Goal: Transaction & Acquisition: Purchase product/service

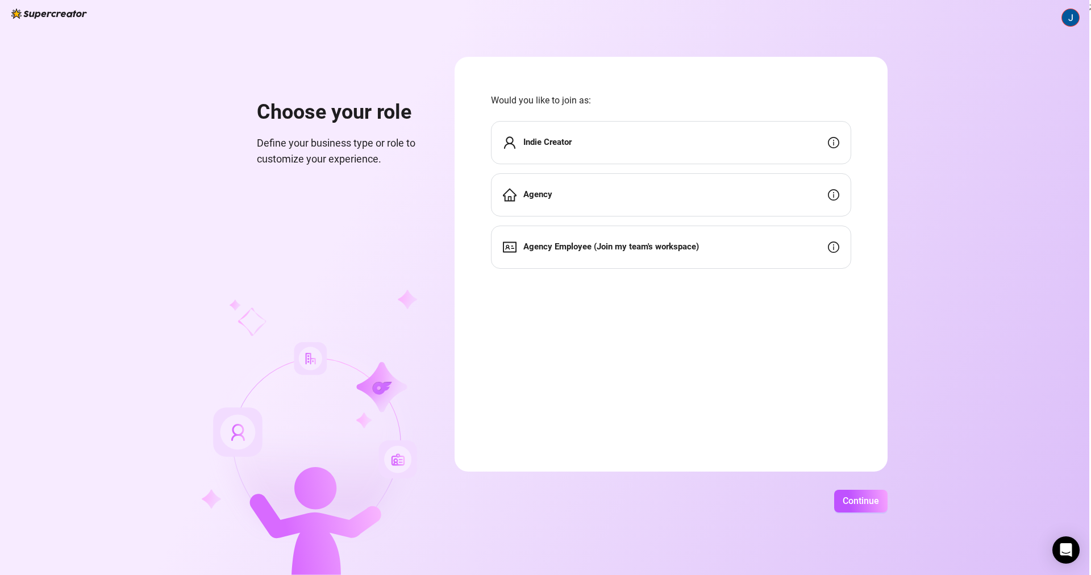
click at [618, 147] on div "Indie Creator" at bounding box center [671, 142] width 360 height 43
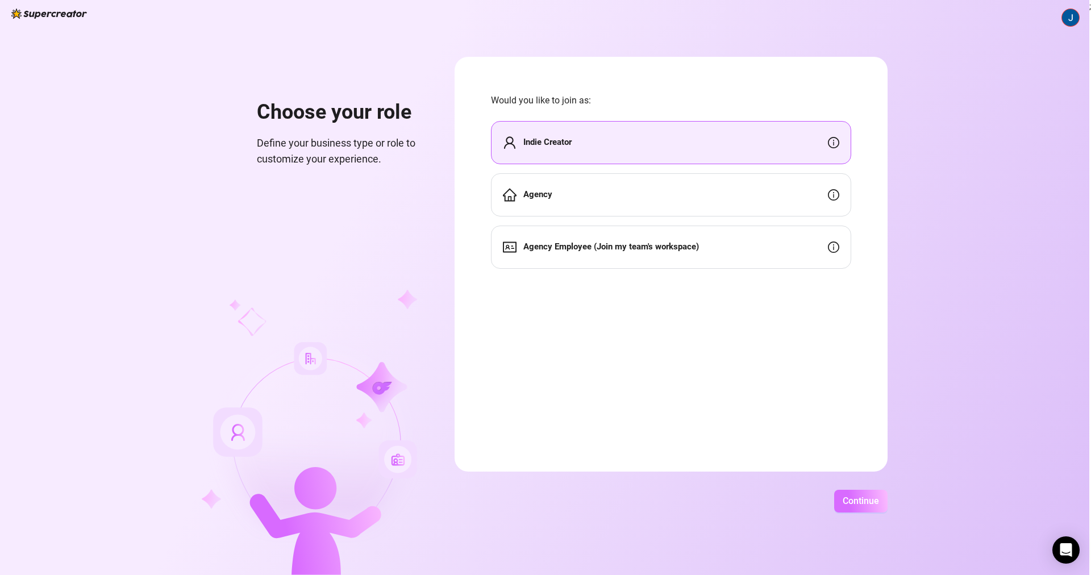
click at [859, 504] on span "Continue" at bounding box center [861, 501] width 36 height 11
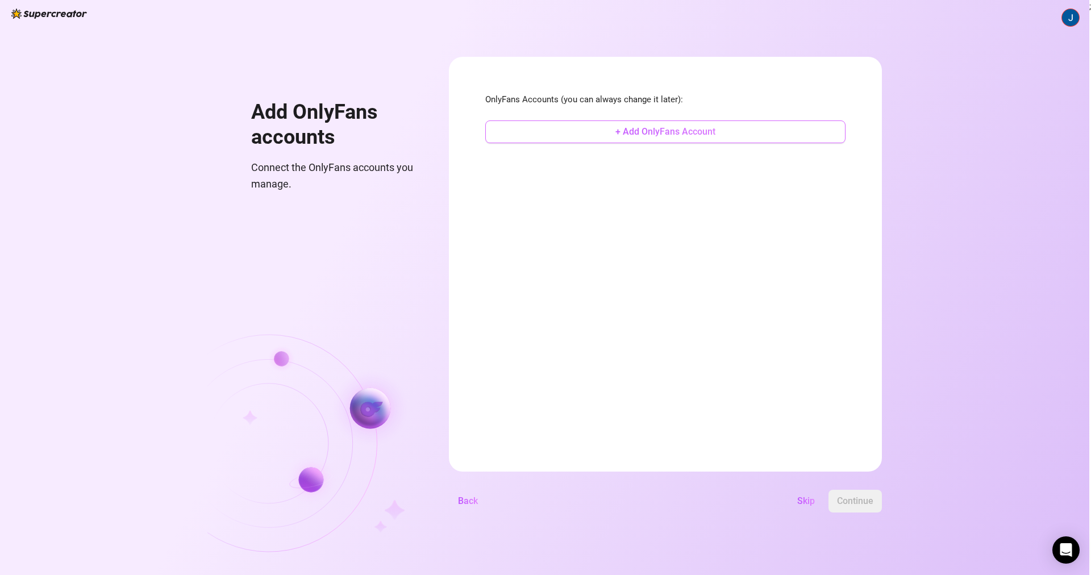
click at [697, 138] on button "+ Add OnlyFans Account" at bounding box center [665, 132] width 360 height 23
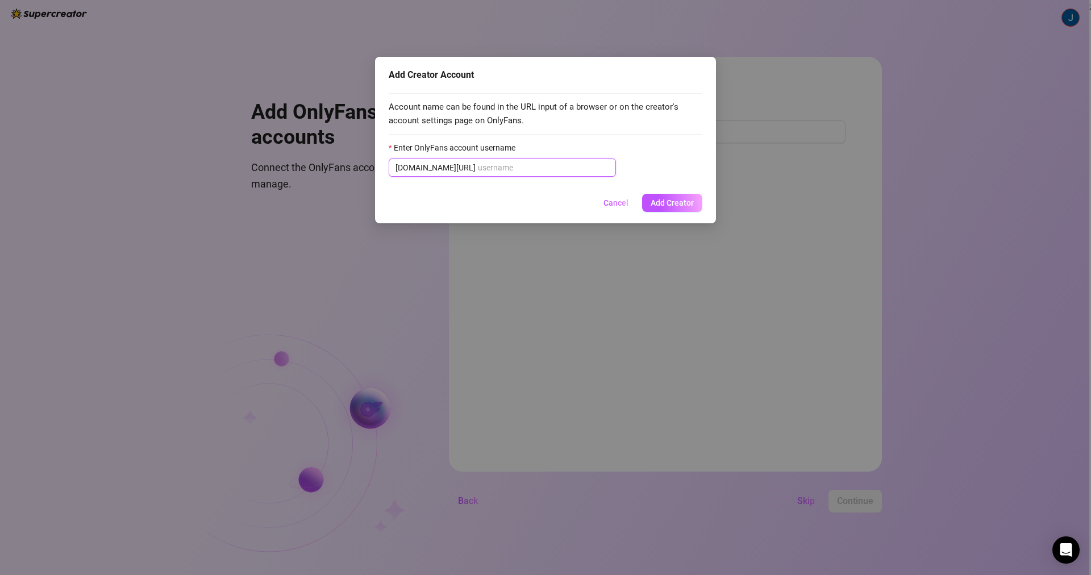
click at [492, 167] on input "Enter OnlyFans account username" at bounding box center [543, 167] width 131 height 13
click at [530, 167] on input "Enter OnlyFans account username" at bounding box center [543, 167] width 131 height 13
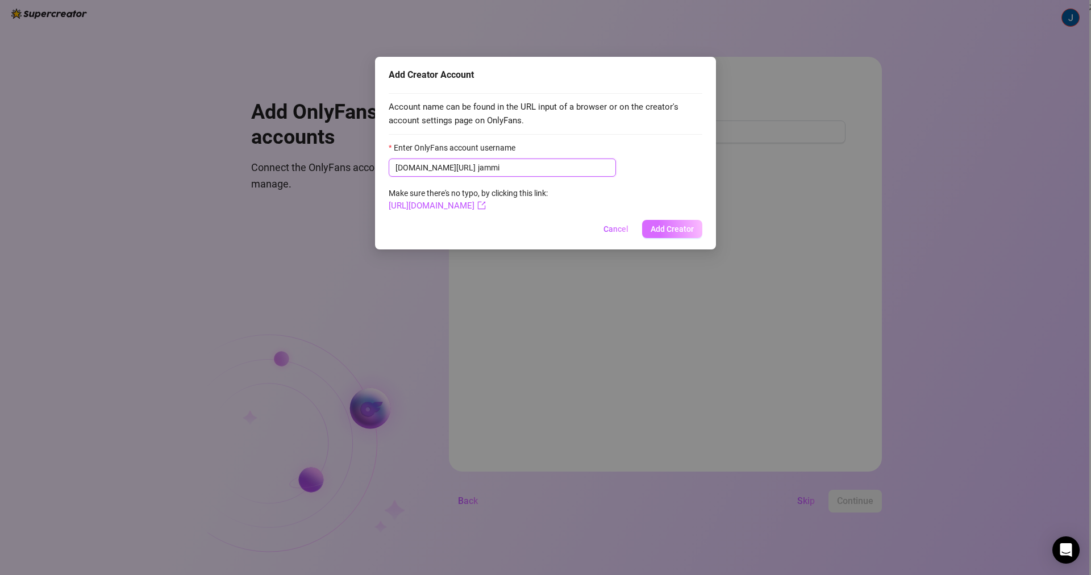
type input "jammi"
click at [694, 236] on button "Add Creator" at bounding box center [672, 229] width 60 height 18
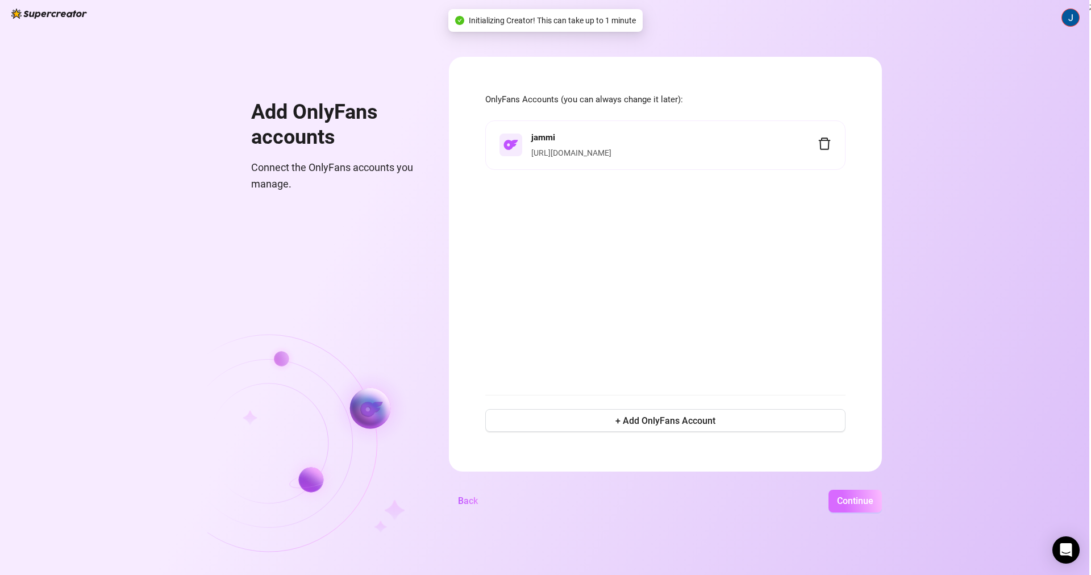
click at [866, 501] on span "Continue" at bounding box center [855, 501] width 36 height 11
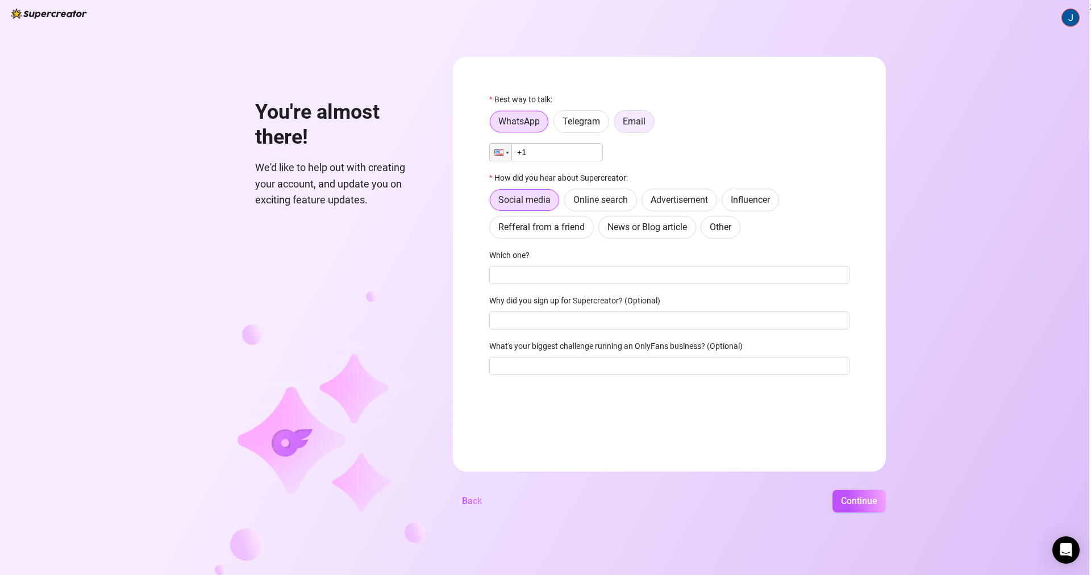
click at [642, 124] on span "Email" at bounding box center [634, 121] width 23 height 11
click at [617, 124] on input "Email" at bounding box center [617, 124] width 0 height 0
click at [642, 124] on span "Email" at bounding box center [634, 121] width 23 height 11
click at [617, 124] on input "Email" at bounding box center [617, 124] width 0 height 0
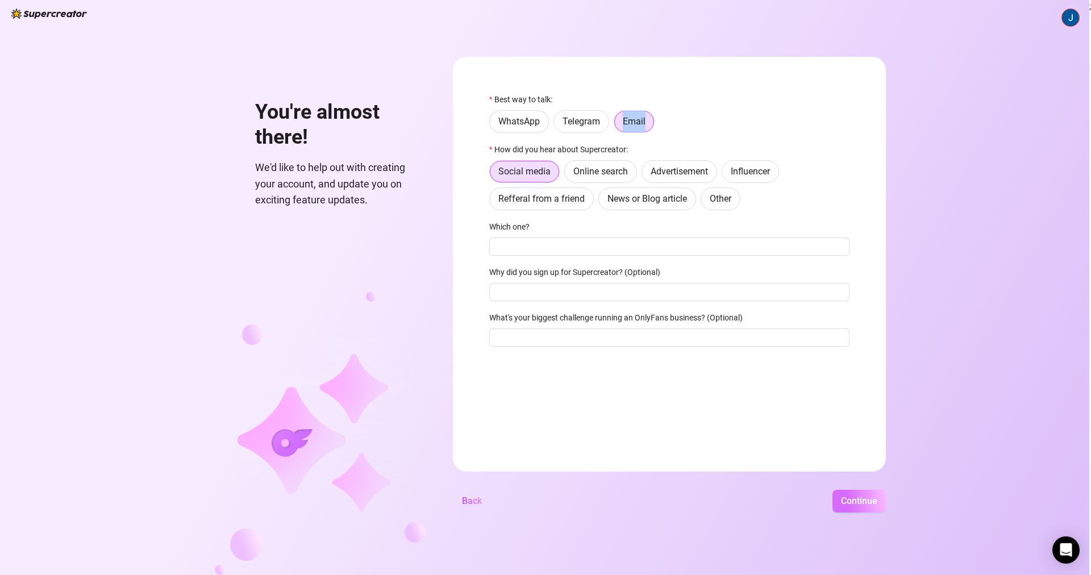
click at [856, 497] on span "Continue" at bounding box center [859, 501] width 36 height 11
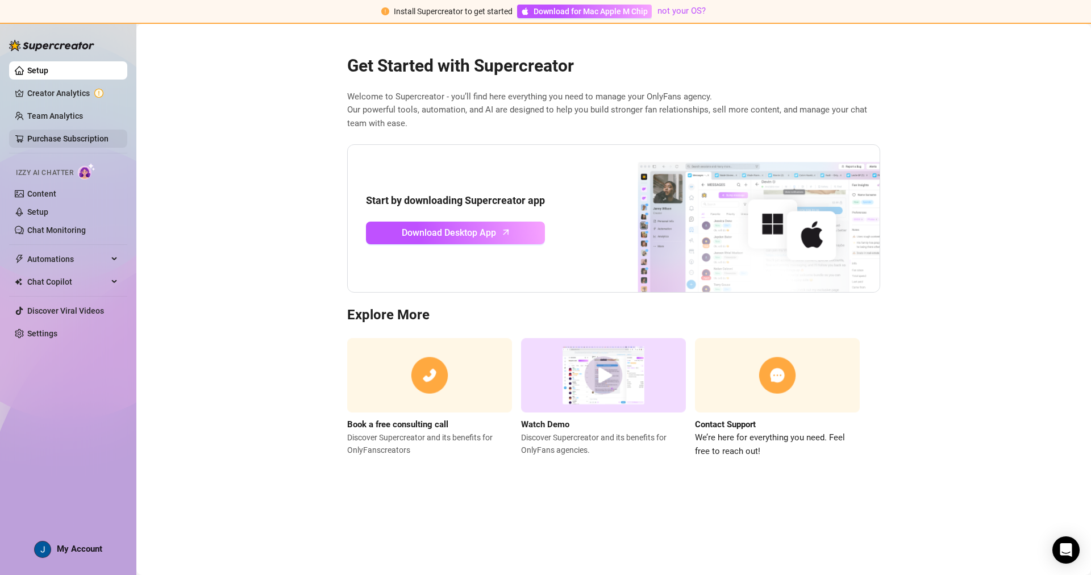
click at [67, 138] on link "Purchase Subscription" at bounding box center [67, 138] width 81 height 9
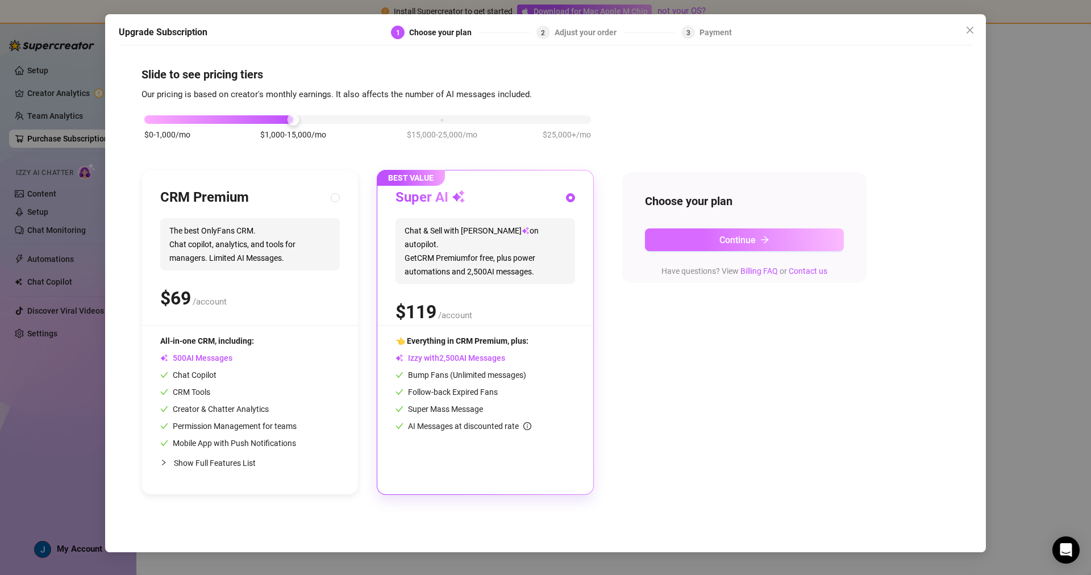
click at [711, 243] on button "Continue" at bounding box center [744, 240] width 199 height 23
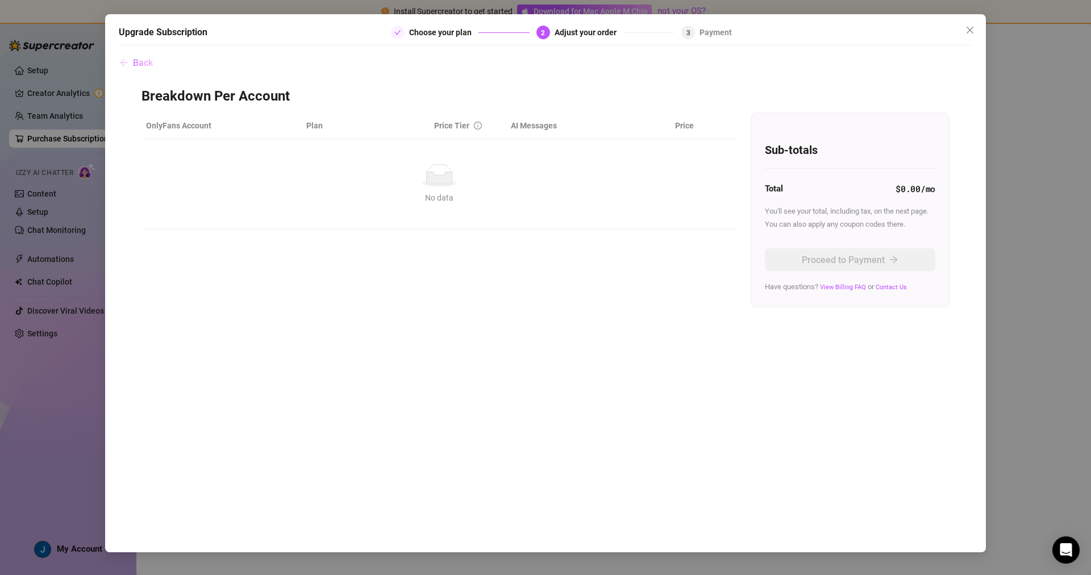
click at [131, 68] on button "Back" at bounding box center [136, 62] width 35 height 23
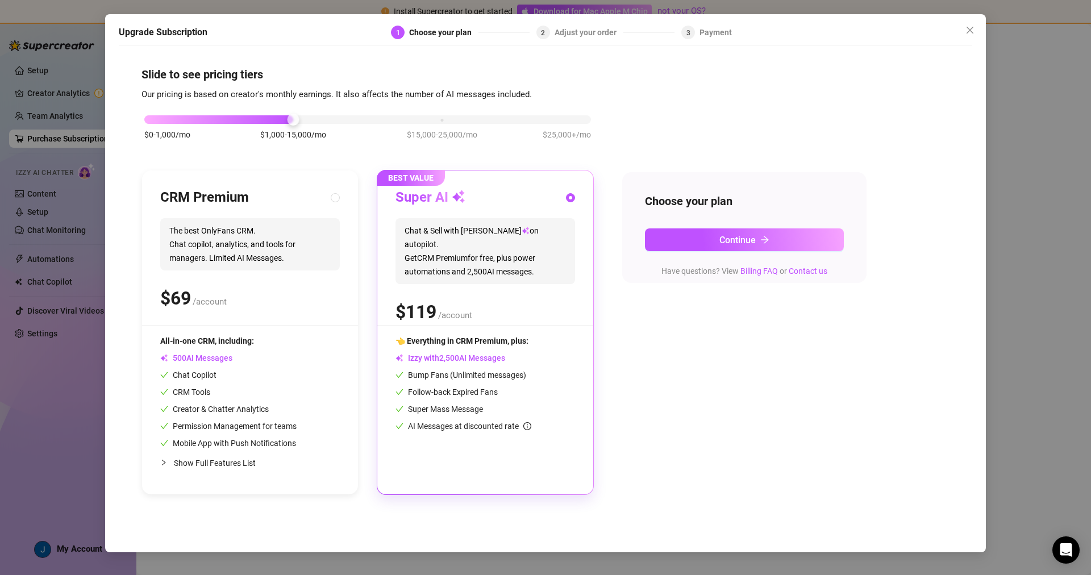
click at [422, 252] on span "Chat & Sell with Izzy on autopilot. Get CRM Premium for free, plus power automa…" at bounding box center [486, 251] width 180 height 66
click at [705, 240] on button "Continue" at bounding box center [744, 240] width 199 height 23
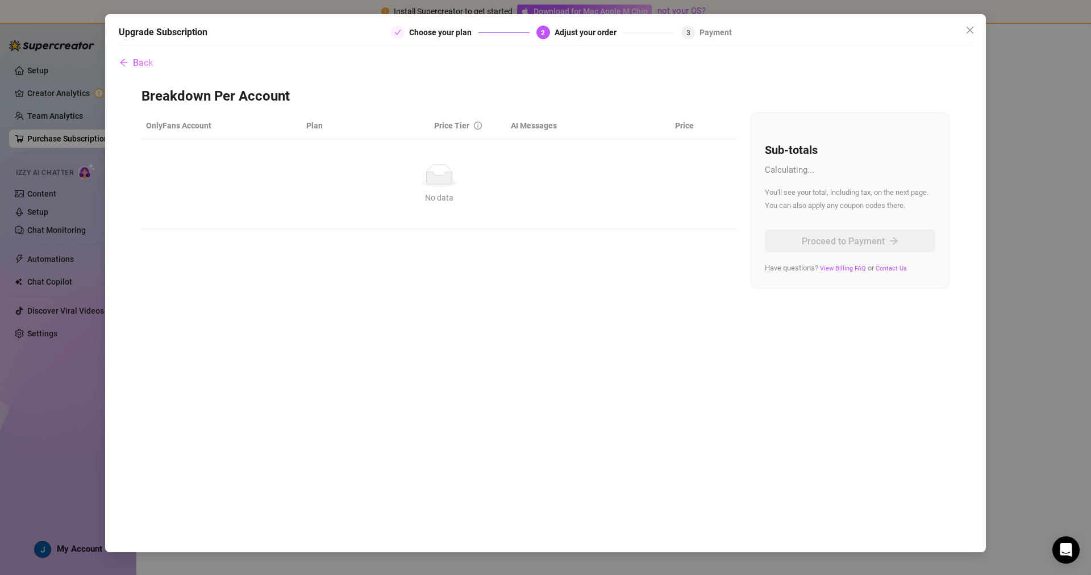
click at [585, 119] on th "AI Messages" at bounding box center [570, 126] width 128 height 27
click at [433, 169] on icon "No data" at bounding box center [439, 175] width 36 height 23
click at [142, 59] on span "Back" at bounding box center [143, 62] width 20 height 11
click at [142, 59] on div "Back Breakdown Per Account OnlyFans Account Plan Price Tier AI Messages Price N…" at bounding box center [546, 296] width 854 height 490
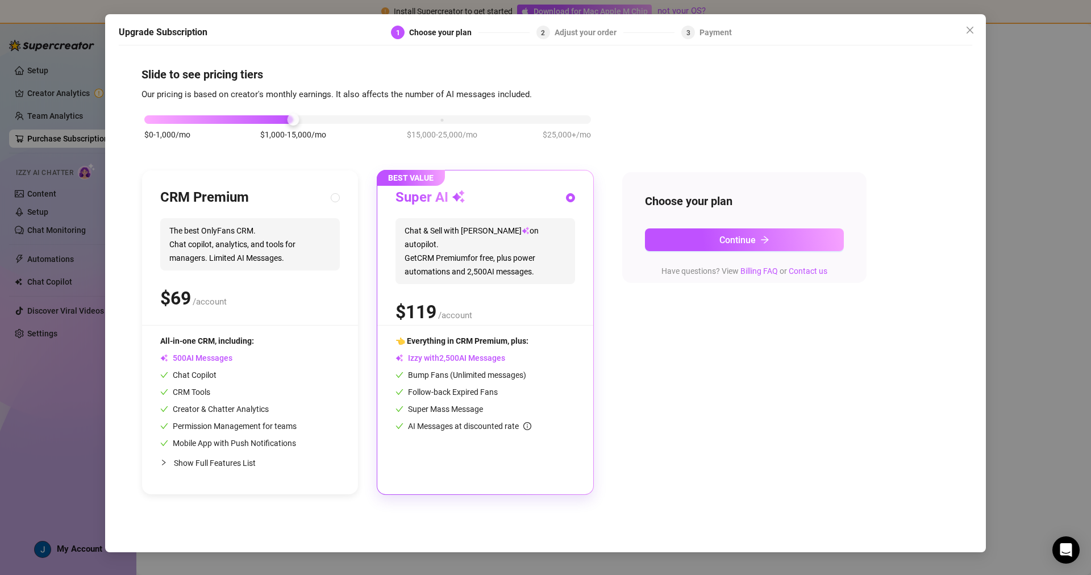
click at [294, 201] on div "CRM Premium" at bounding box center [250, 198] width 180 height 18
radio input "true"
radio input "false"
click at [418, 270] on span "Chat & Sell with Izzy on autopilot. Get CRM Premium for free, plus power automa…" at bounding box center [486, 251] width 180 height 66
radio input "false"
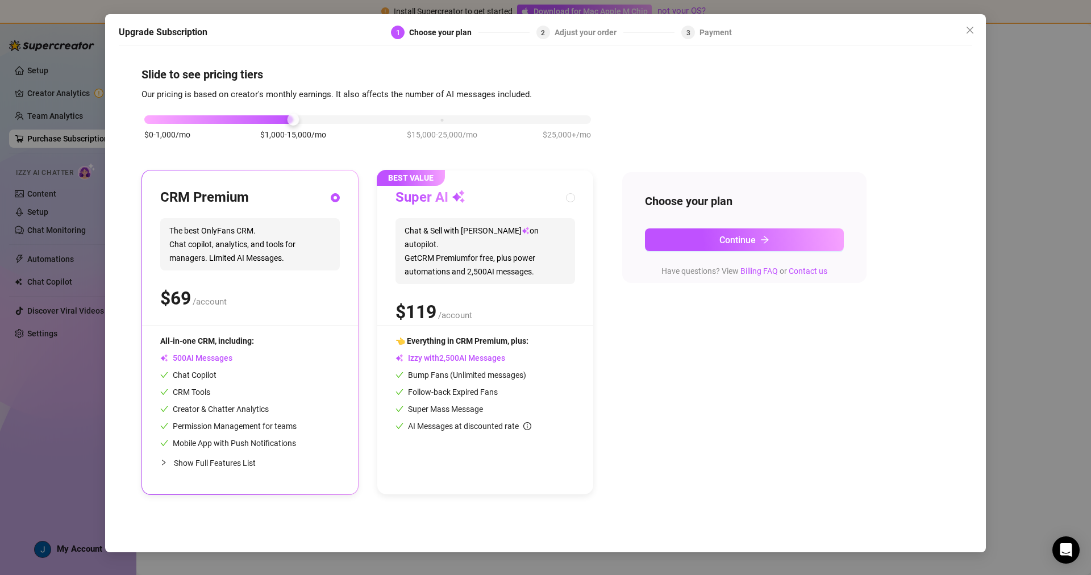
radio input "true"
click at [500, 416] on div "Super Mass Message" at bounding box center [486, 409] width 180 height 13
click at [492, 230] on span "Chat & Sell with Izzy on autopilot. Get CRM Premium for free, plus power automa…" at bounding box center [486, 251] width 180 height 66
click at [685, 239] on button "Continue" at bounding box center [744, 240] width 199 height 23
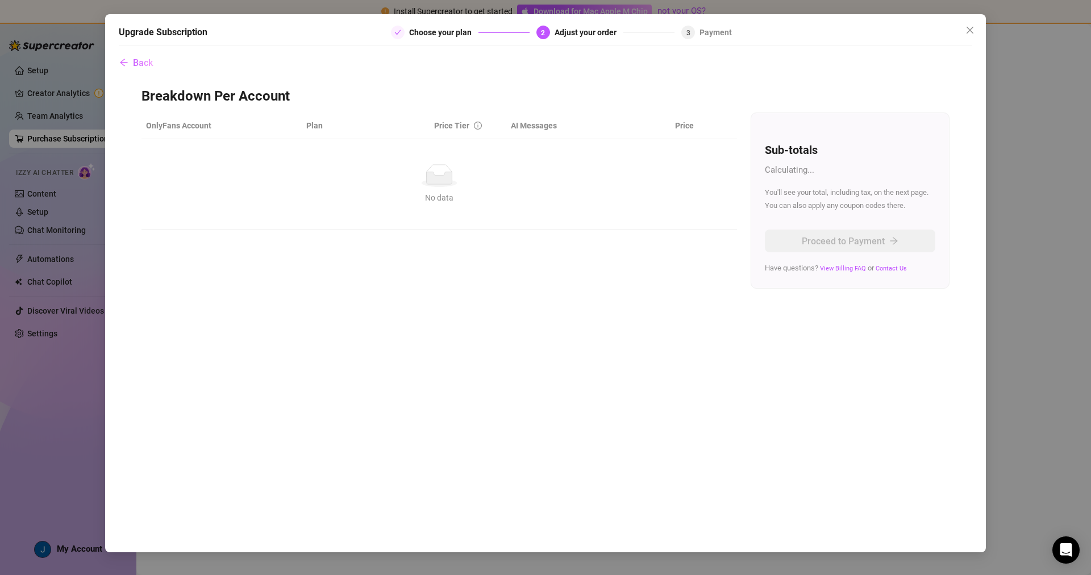
drag, startPoint x: 414, startPoint y: 35, endPoint x: 190, endPoint y: 45, distance: 224.2
click at [411, 36] on div "Choose your plan" at bounding box center [443, 33] width 69 height 14
click at [124, 60] on icon "arrow-left" at bounding box center [123, 62] width 9 height 9
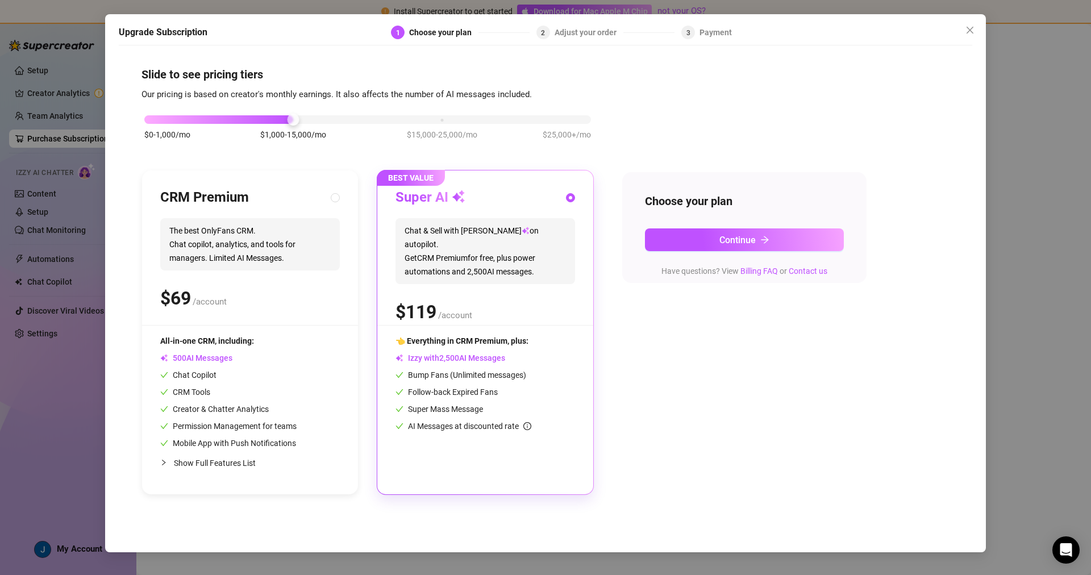
click at [235, 265] on span "The best OnlyFans CRM. Chat copilot, analytics, and tools for managers. Limited…" at bounding box center [250, 244] width 180 height 52
radio input "true"
radio input "false"
click at [705, 235] on button "Continue" at bounding box center [744, 240] width 199 height 23
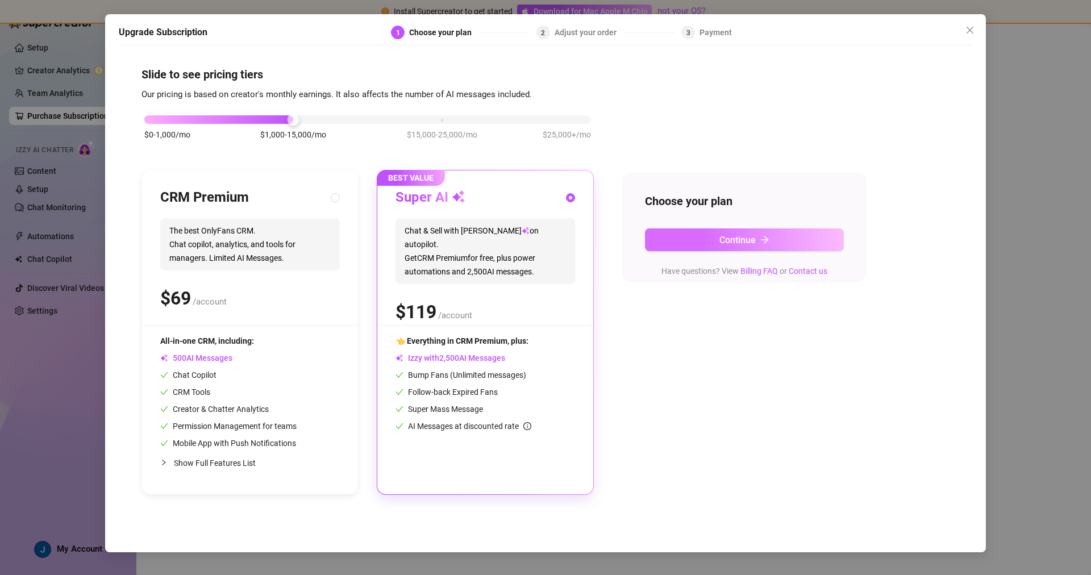
click at [708, 232] on button "Continue" at bounding box center [744, 240] width 199 height 23
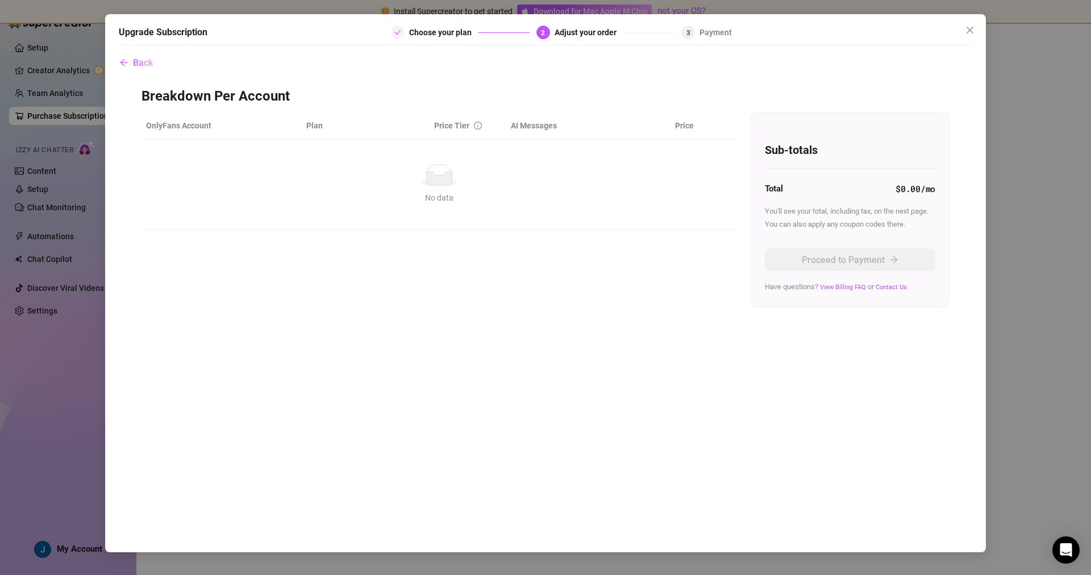
click at [825, 188] on div "Total $0.00 /mo" at bounding box center [850, 189] width 171 height 14
drag, startPoint x: 238, startPoint y: 156, endPoint x: 231, endPoint y: 154, distance: 6.5
click at [238, 156] on td "No data No data" at bounding box center [440, 184] width 596 height 90
click at [136, 60] on span "Back" at bounding box center [143, 62] width 20 height 11
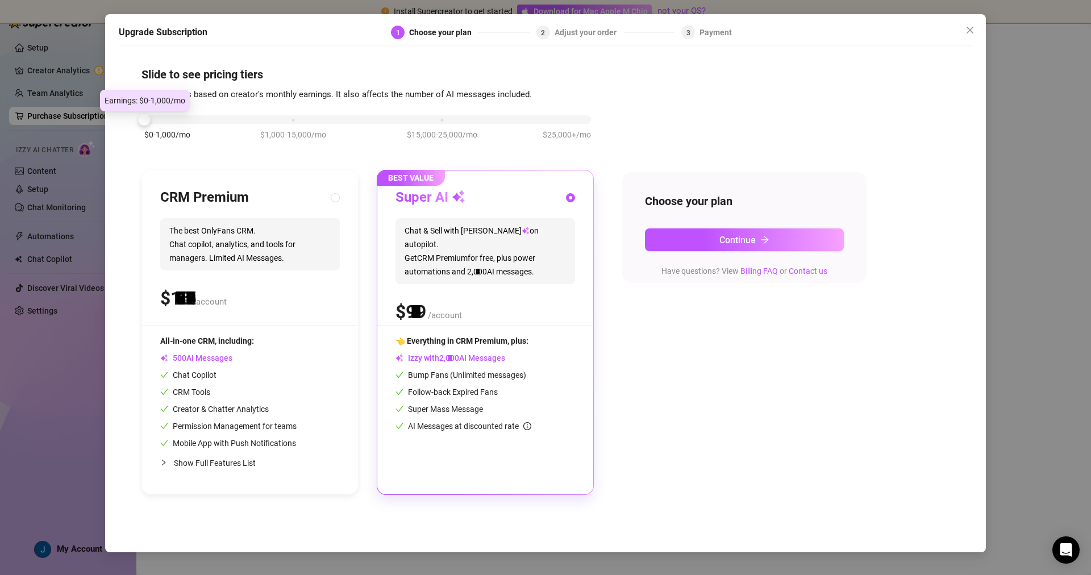
drag, startPoint x: 176, startPoint y: 121, endPoint x: 157, endPoint y: 121, distance: 18.2
click at [157, 120] on div "$0-1,000/mo $1,000-15,000/mo $15,000-25,000/mo $25,000+/mo" at bounding box center [367, 116] width 447 height 7
click at [157, 121] on div at bounding box center [367, 119] width 447 height 9
click at [679, 235] on button "Continue" at bounding box center [744, 240] width 199 height 23
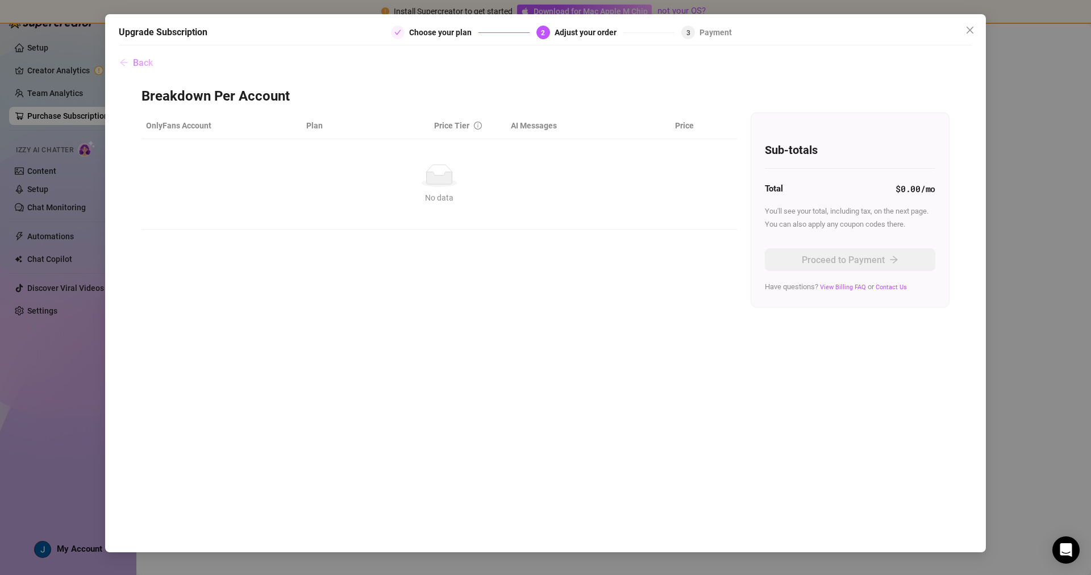
click at [127, 67] on icon "arrow-left" at bounding box center [123, 62] width 9 height 9
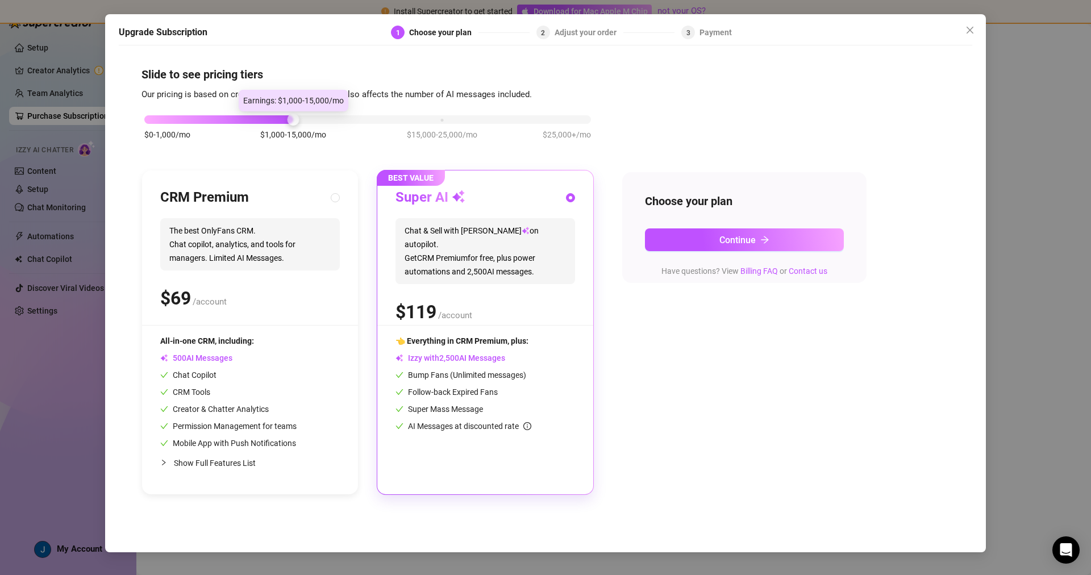
click at [289, 121] on div at bounding box center [293, 120] width 12 height 12
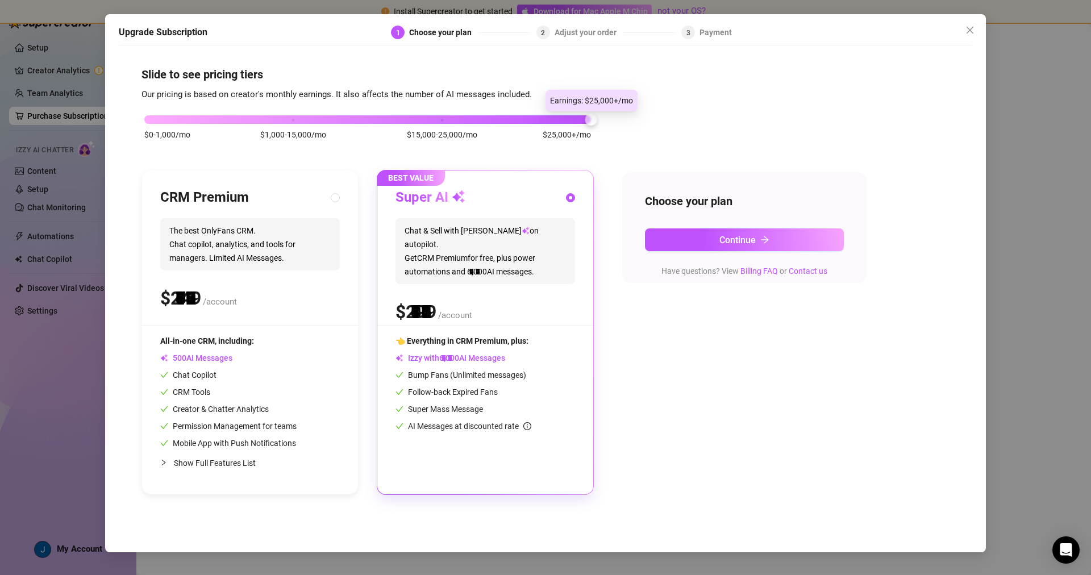
drag, startPoint x: 289, startPoint y: 121, endPoint x: 597, endPoint y: 146, distance: 309.6
click at [597, 146] on div "$0-1,000/mo $1,000-15,000/mo $15,000-25,000/mo $25,000+/mo CRM Premium The best…" at bounding box center [546, 298] width 808 height 394
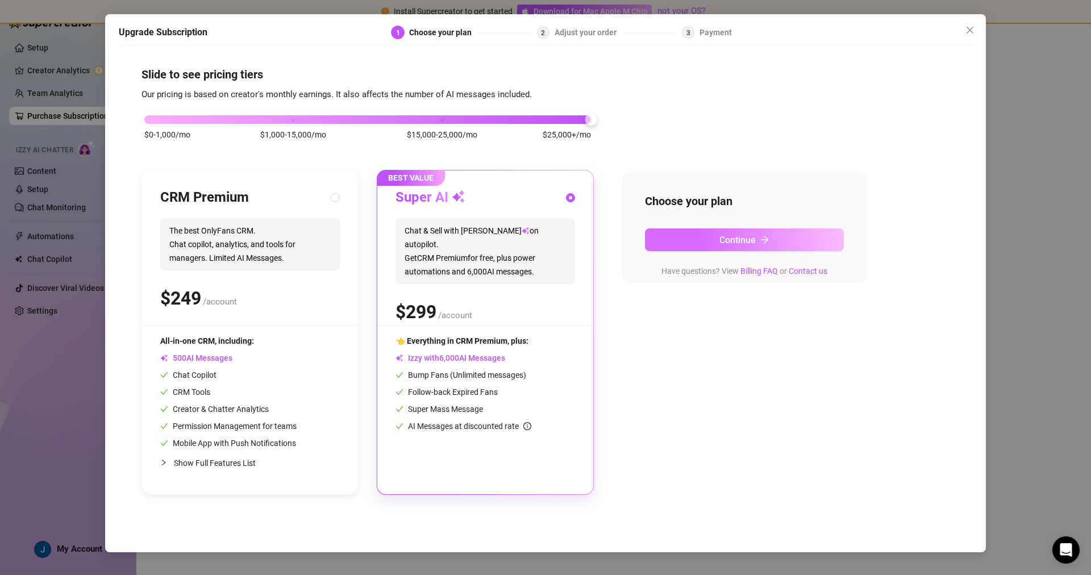
click at [721, 243] on span "Continue" at bounding box center [738, 240] width 36 height 11
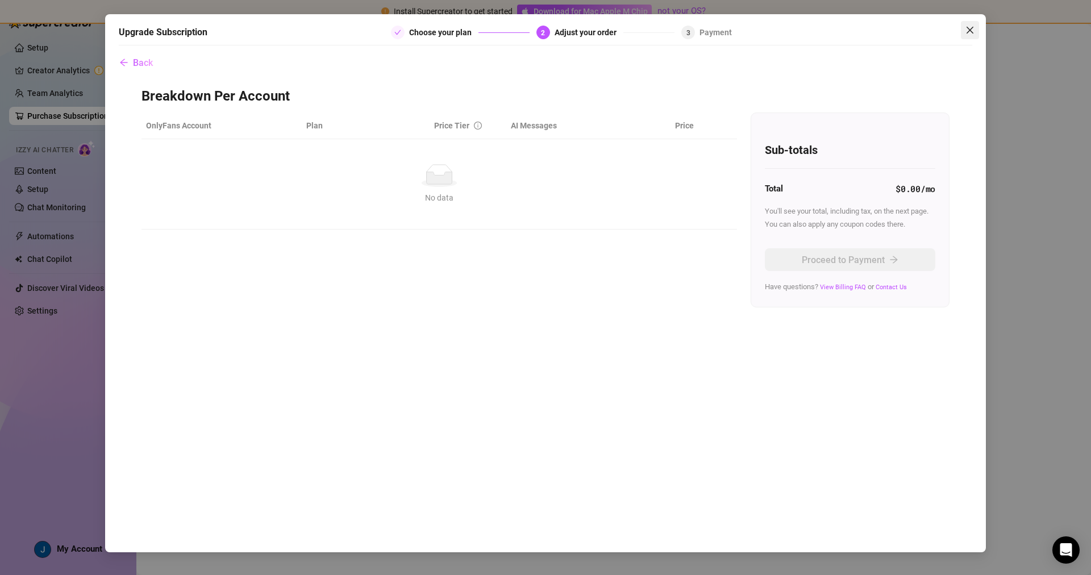
click at [976, 30] on span "Close" at bounding box center [970, 30] width 18 height 9
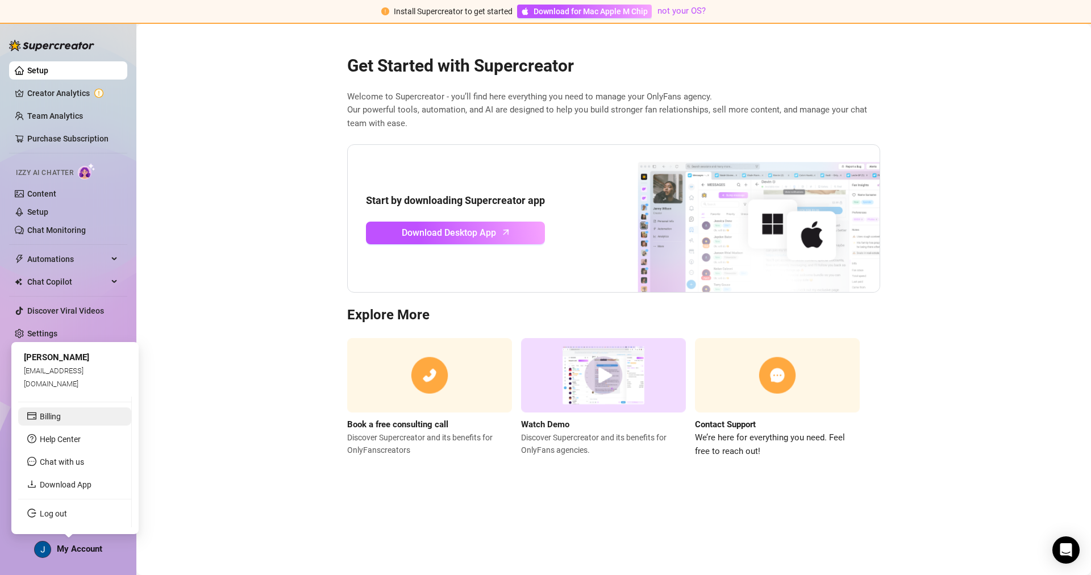
click at [60, 421] on link "Billing" at bounding box center [50, 416] width 21 height 9
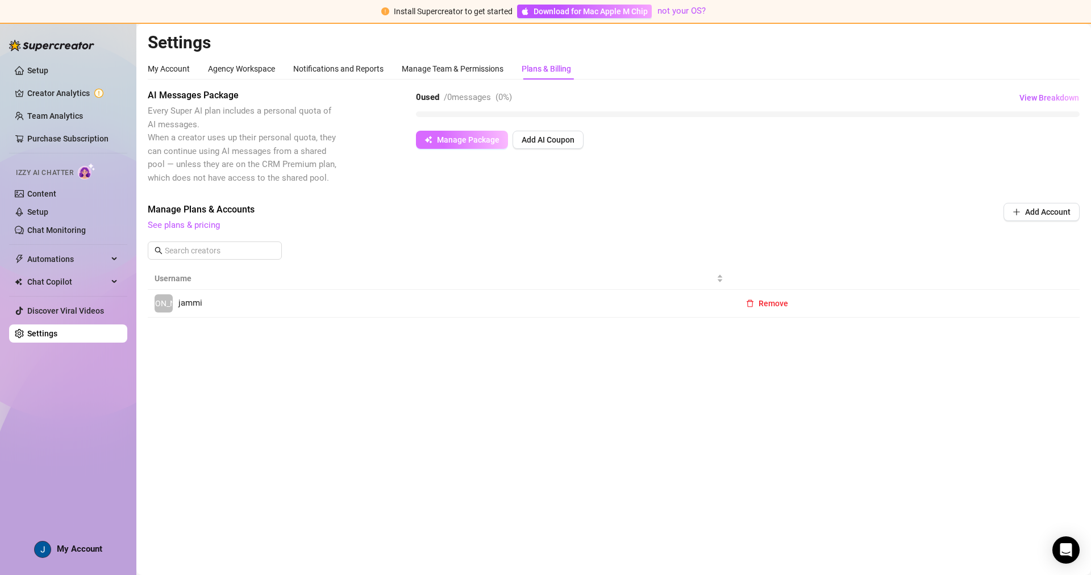
click at [480, 144] on button "Manage Package" at bounding box center [462, 140] width 92 height 18
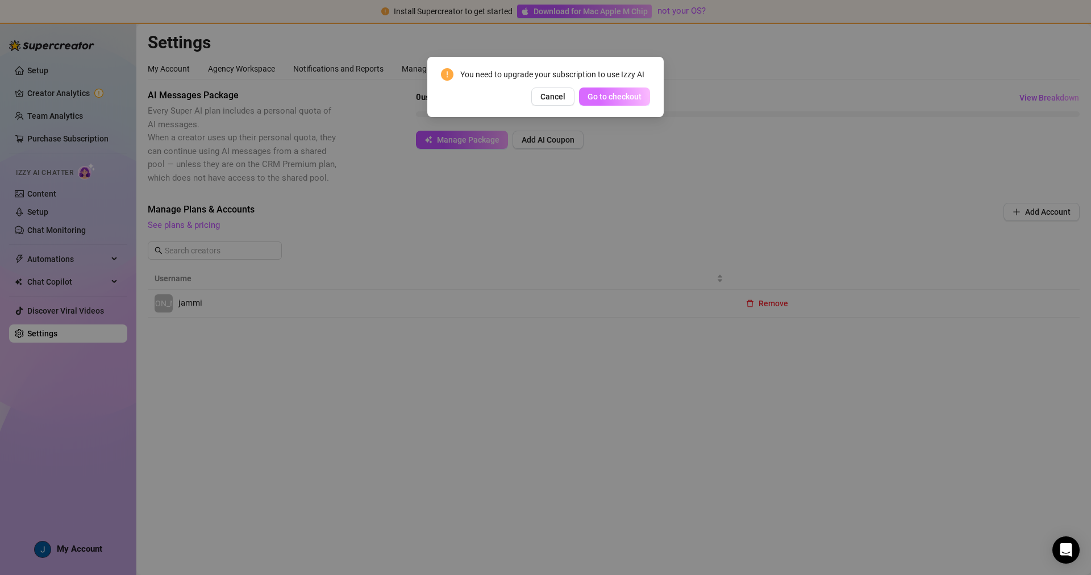
click at [607, 99] on span "Go to checkout" at bounding box center [615, 96] width 54 height 9
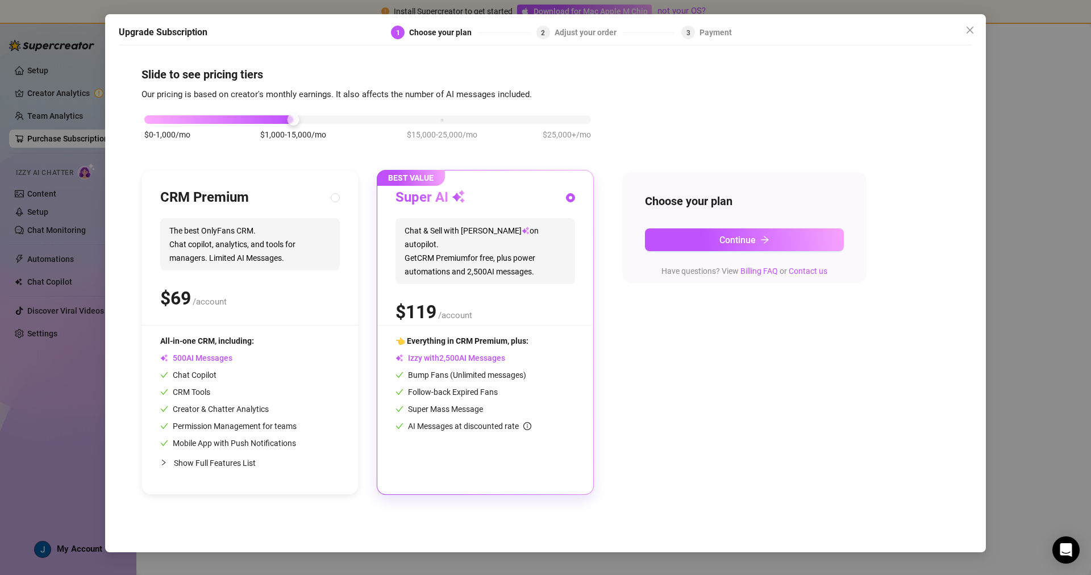
click at [682, 255] on div "Choose your plan Continue Have questions? View Billing FAQ or Contact us" at bounding box center [744, 227] width 244 height 111
click at [686, 246] on button "Continue" at bounding box center [744, 240] width 199 height 23
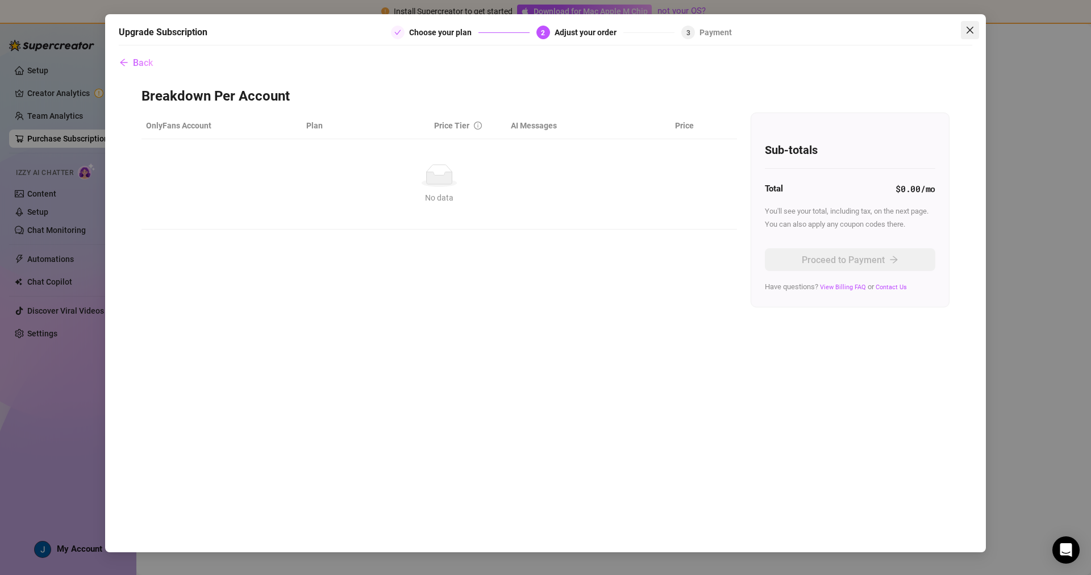
click at [968, 27] on icon "close" at bounding box center [970, 30] width 7 height 7
click at [968, 27] on main at bounding box center [613, 299] width 955 height 551
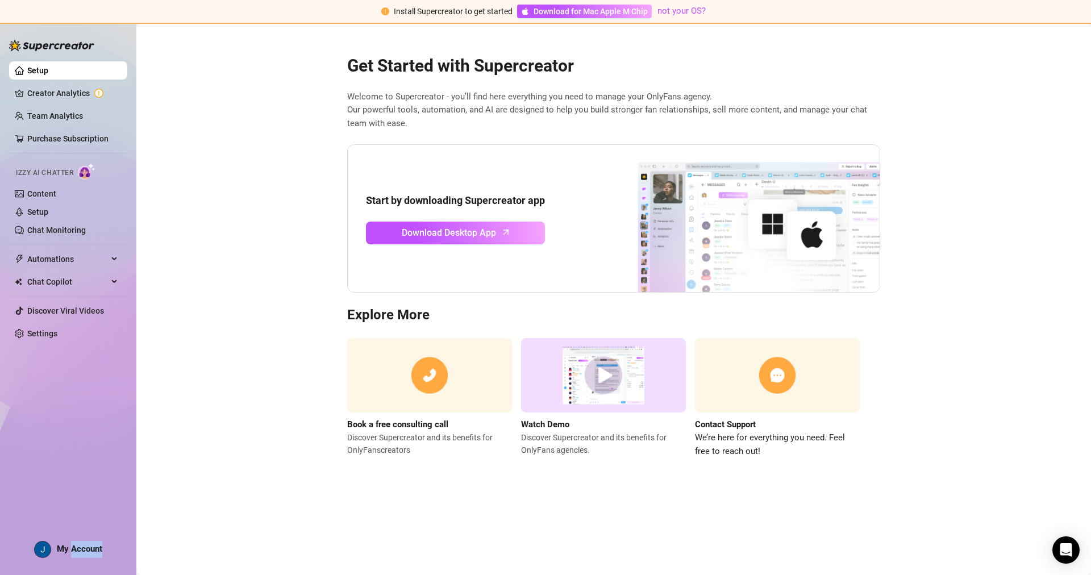
click at [82, 554] on div "My Account" at bounding box center [68, 549] width 68 height 17
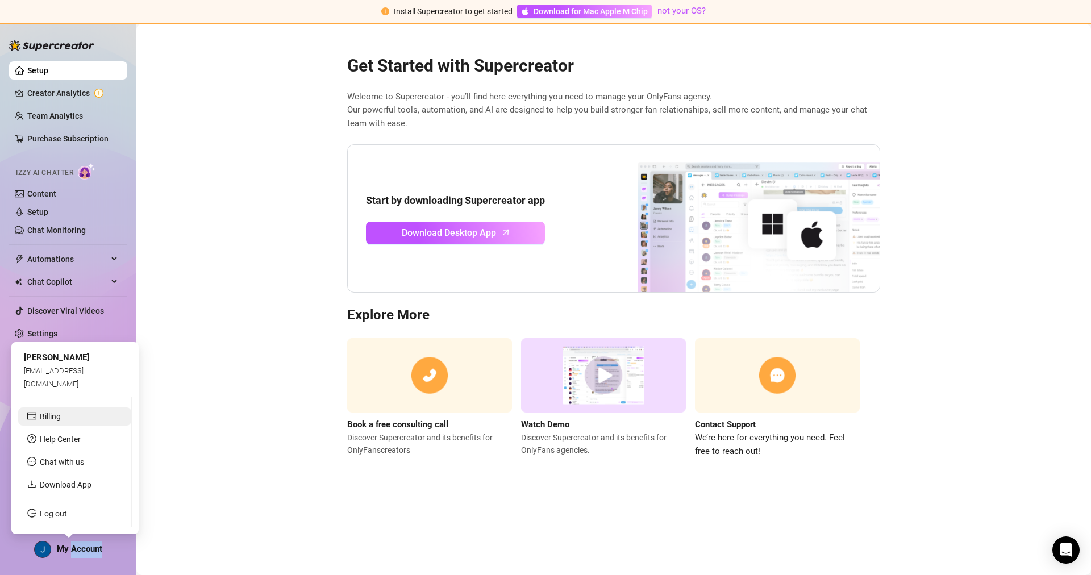
click at [61, 413] on link "Billing" at bounding box center [50, 416] width 21 height 9
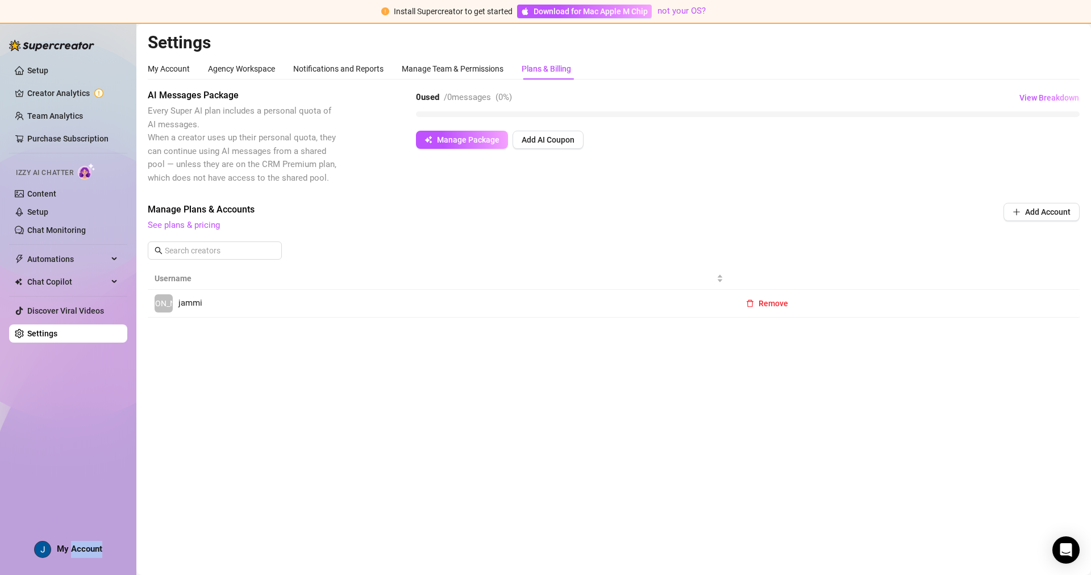
click at [202, 303] on link "JA jammi" at bounding box center [439, 303] width 569 height 18
click at [1048, 101] on span "View Breakdown" at bounding box center [1050, 97] width 60 height 9
click at [429, 65] on div "Manage Team & Permissions" at bounding box center [453, 69] width 102 height 13
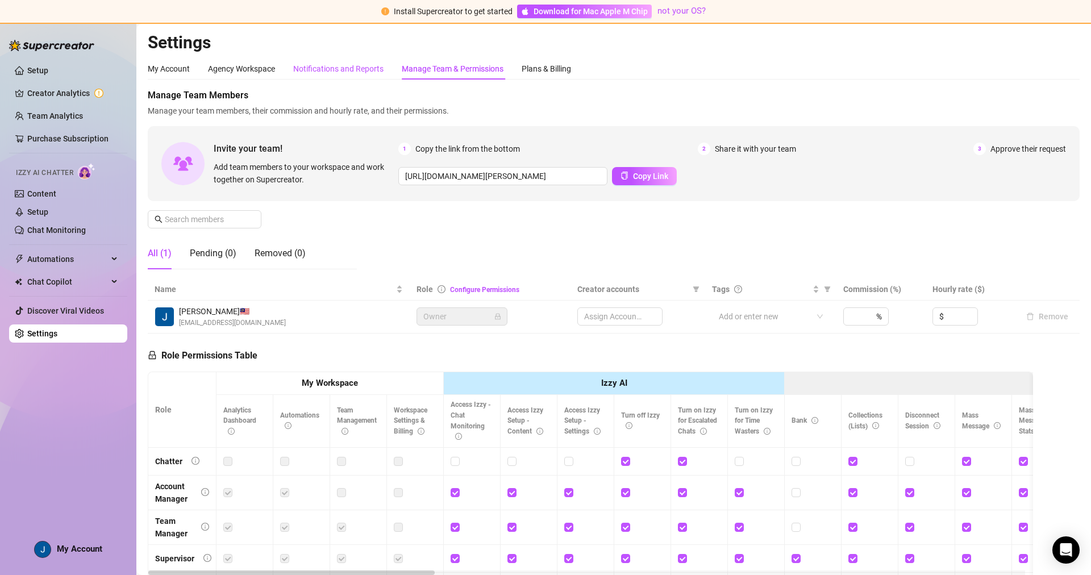
click at [333, 70] on div "Notifications and Reports" at bounding box center [338, 69] width 90 height 13
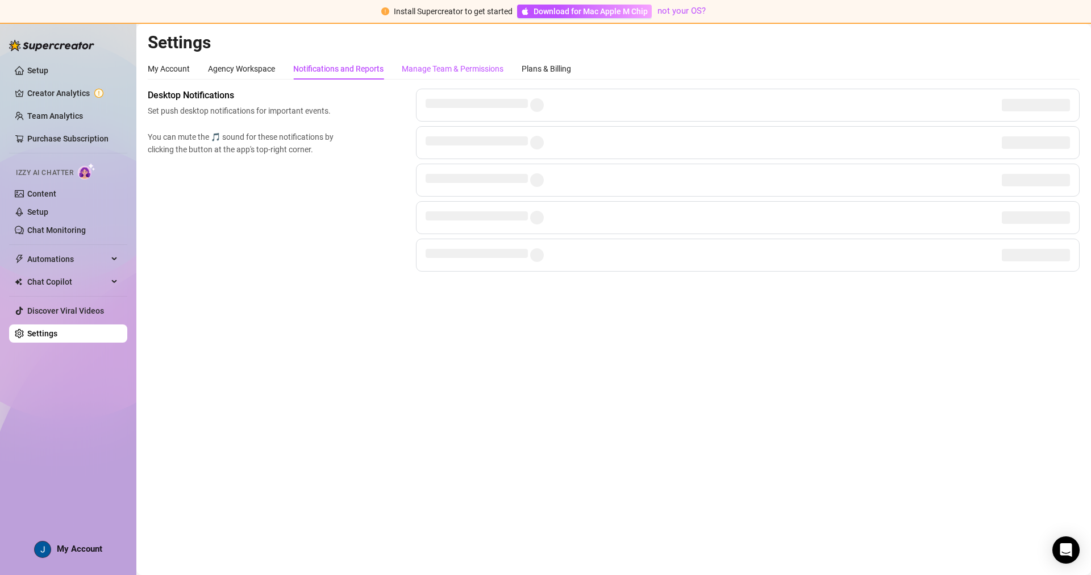
click at [419, 66] on div "Manage Team & Permissions" at bounding box center [453, 69] width 102 height 13
